Goal: Answer question/provide support: Share knowledge or assist other users

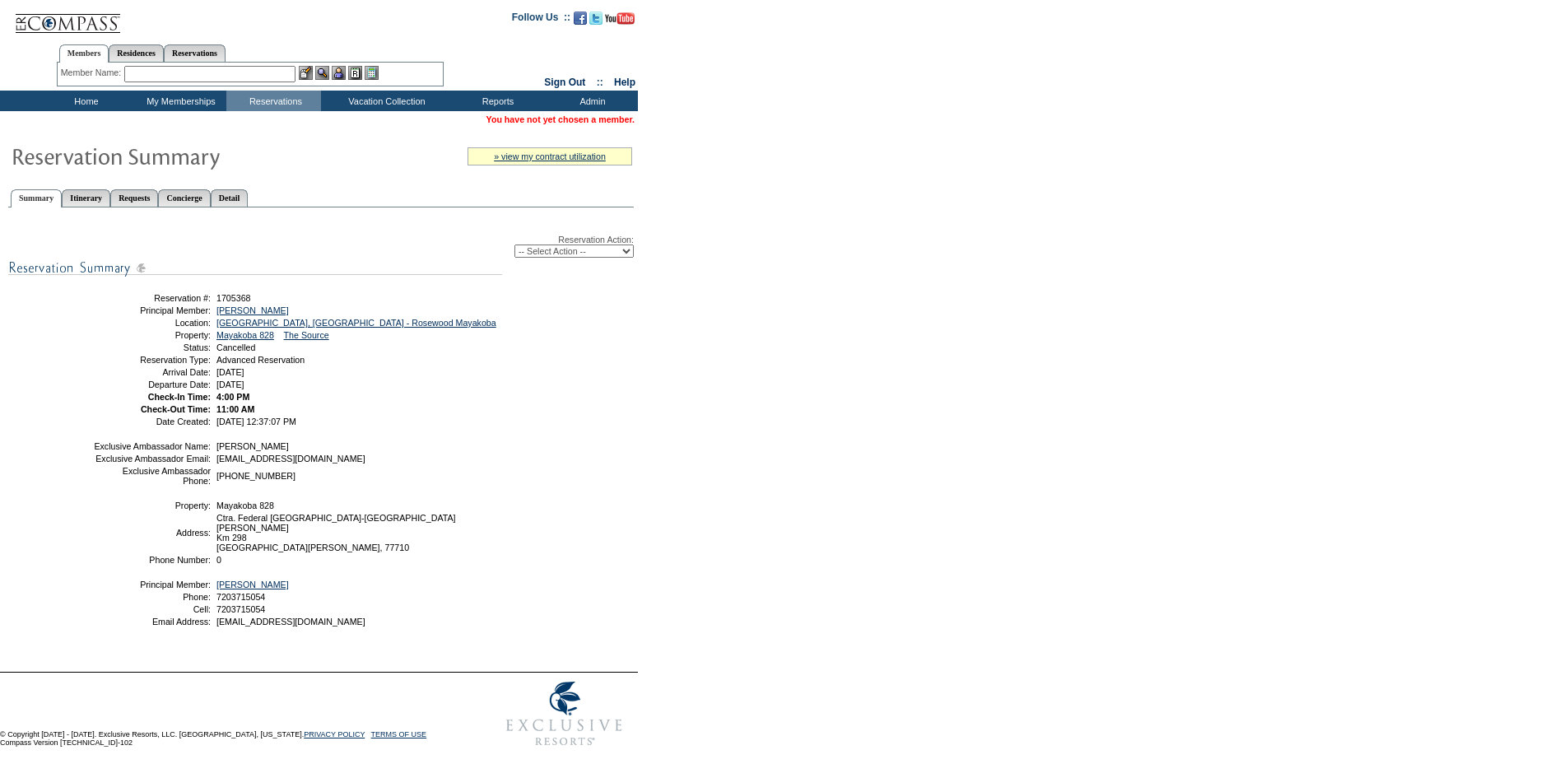
click at [62, 15] on img at bounding box center [68, 16] width 107 height 33
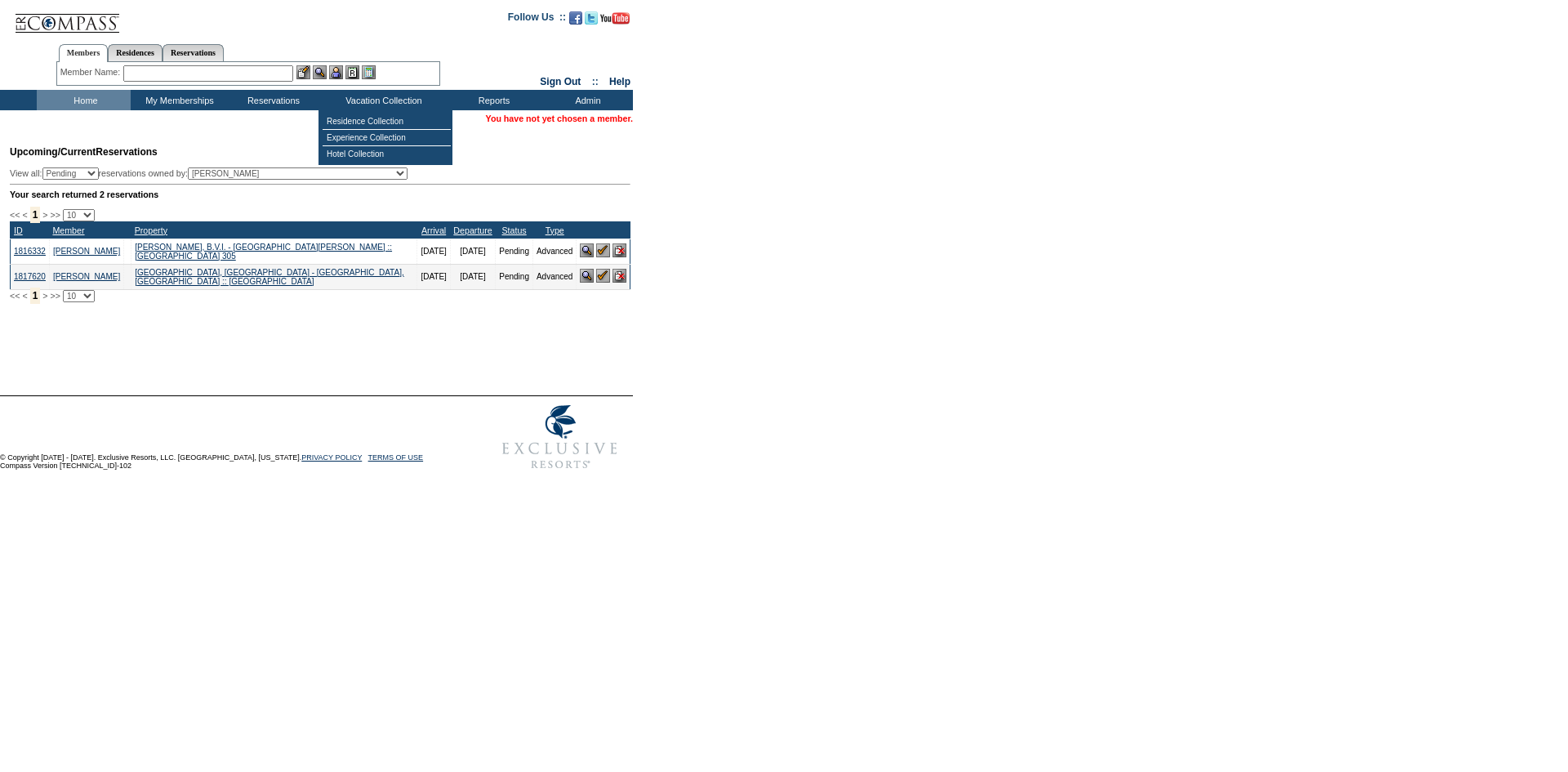
click at [278, 75] on input "text" at bounding box center [209, 73] width 170 height 16
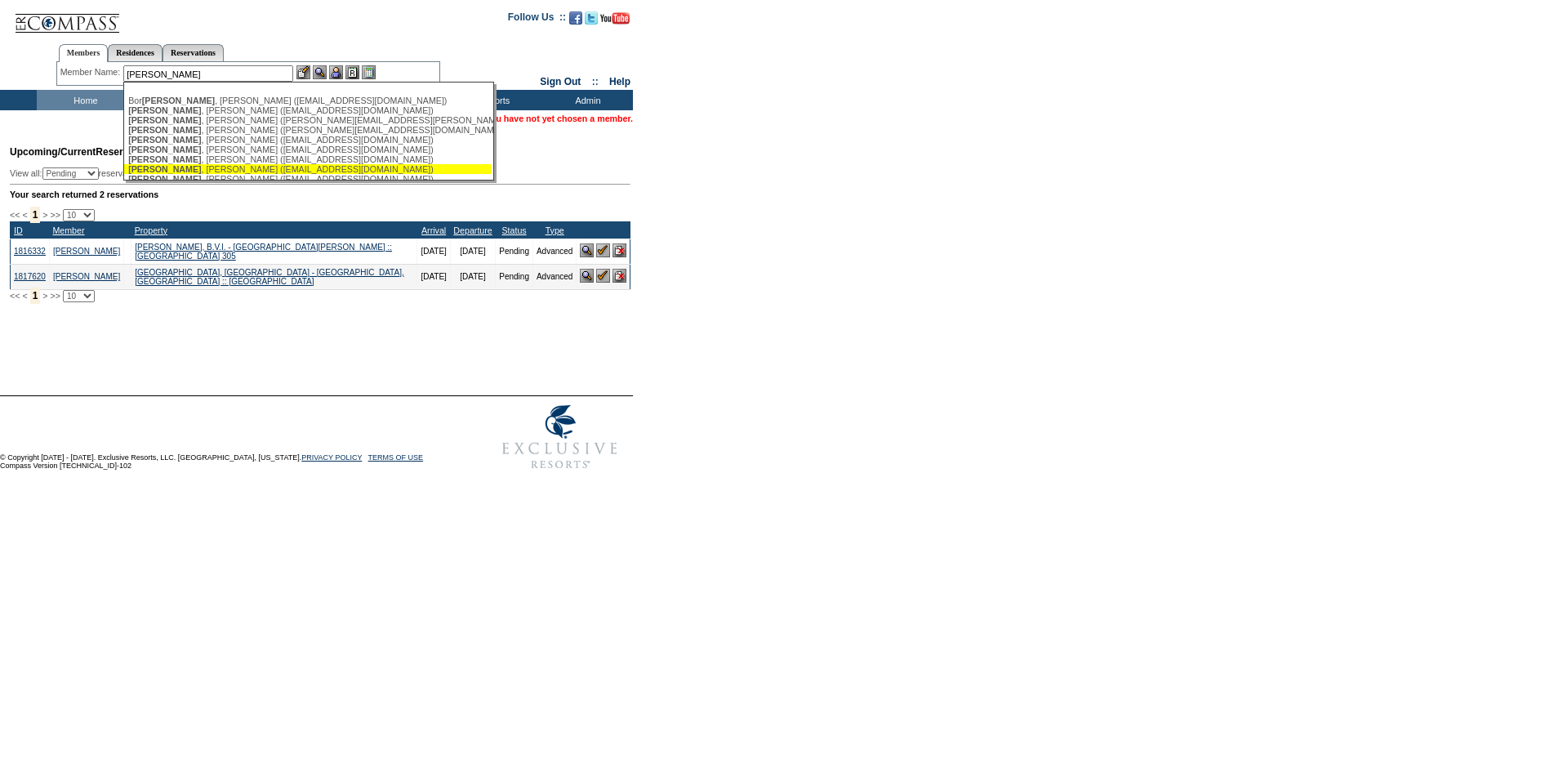
click at [222, 174] on div "[PERSON_NAME] ([EMAIL_ADDRESS][DOMAIN_NAME])" at bounding box center [308, 169] width 359 height 9
type input "[PERSON_NAME] ([EMAIL_ADDRESS][DOMAIN_NAME])"
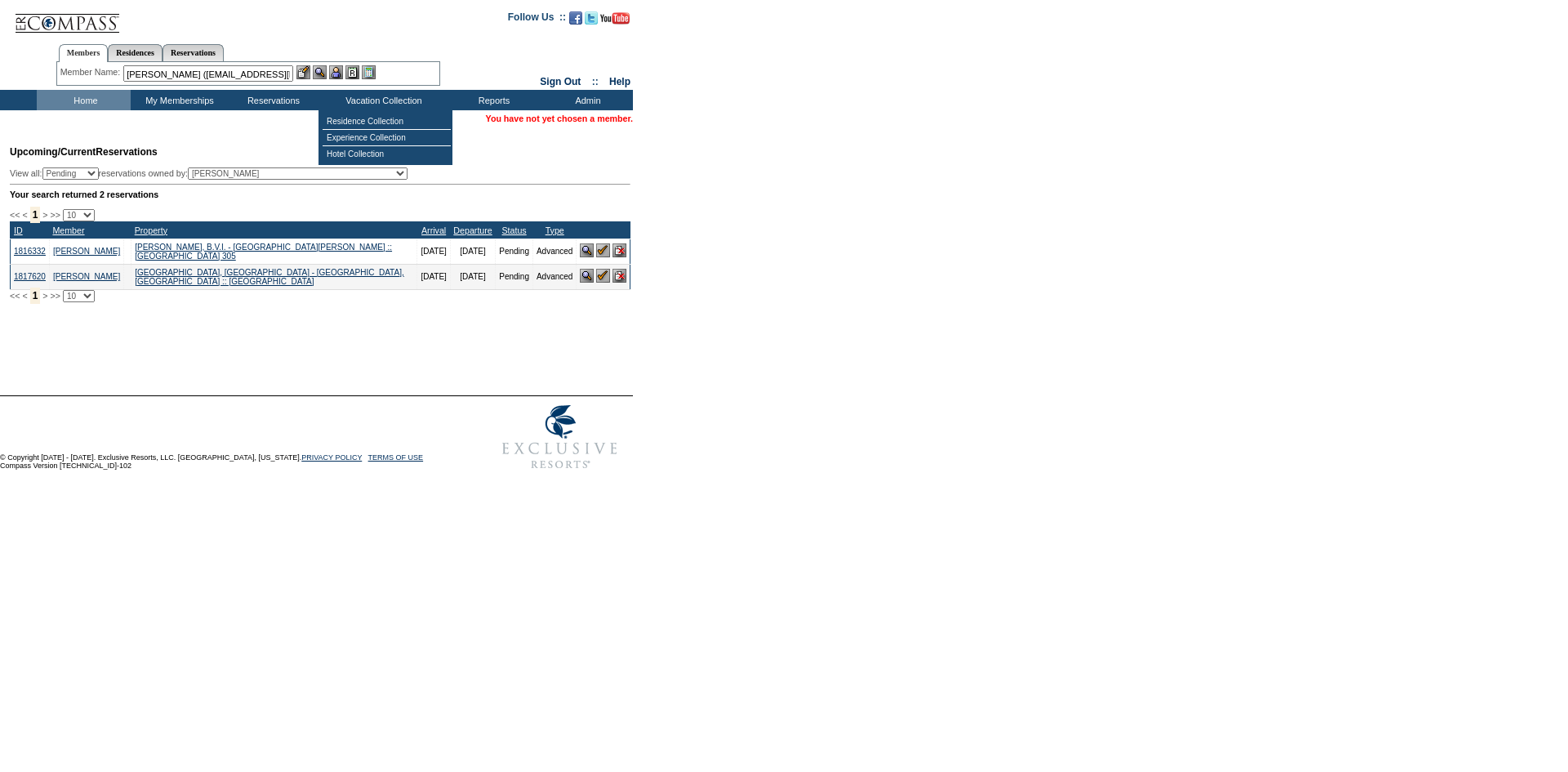
click at [342, 69] on img at bounding box center [336, 72] width 14 height 14
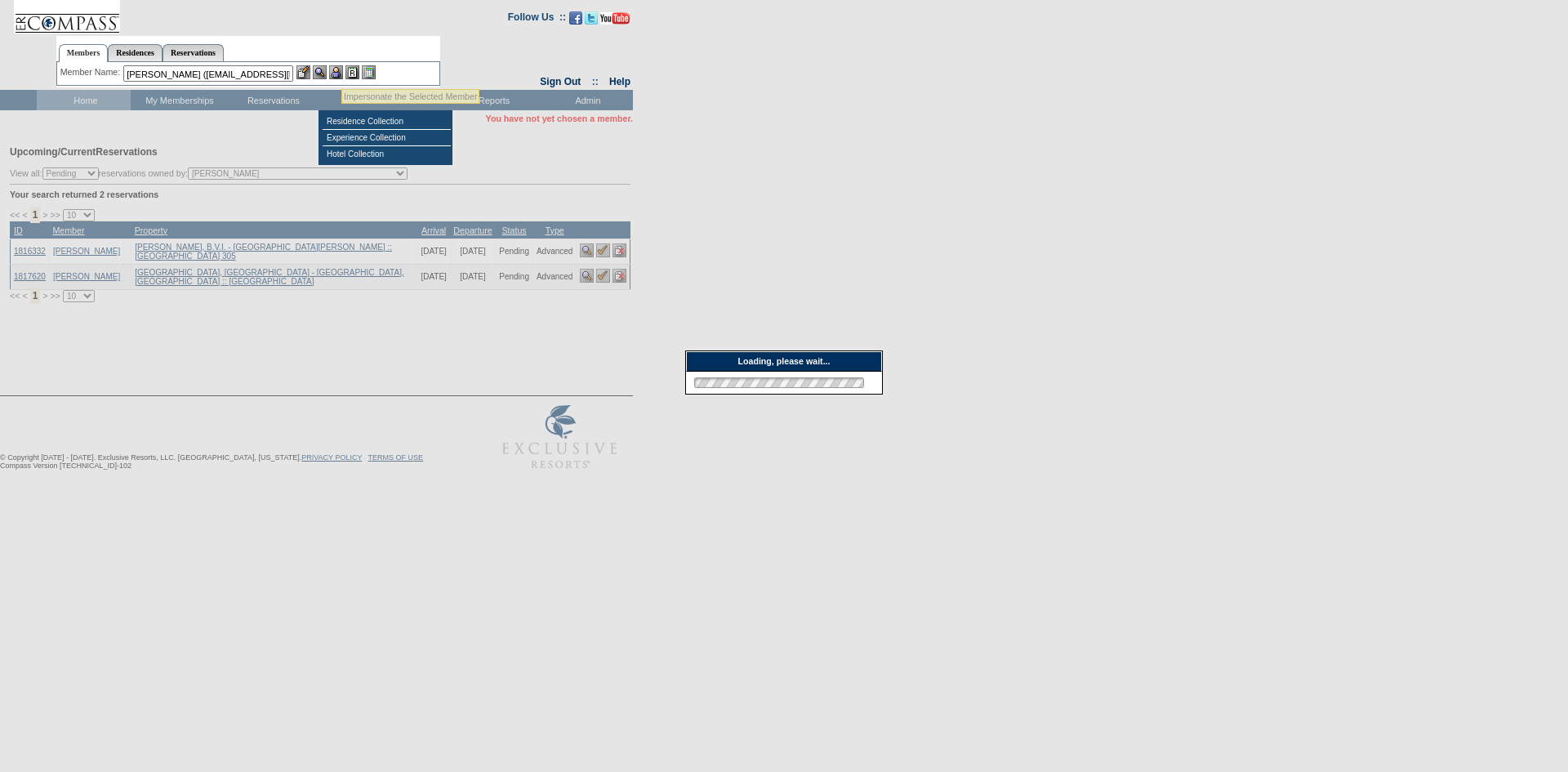
click at [322, 76] on img at bounding box center [320, 72] width 14 height 14
